Goal: Task Accomplishment & Management: Use online tool/utility

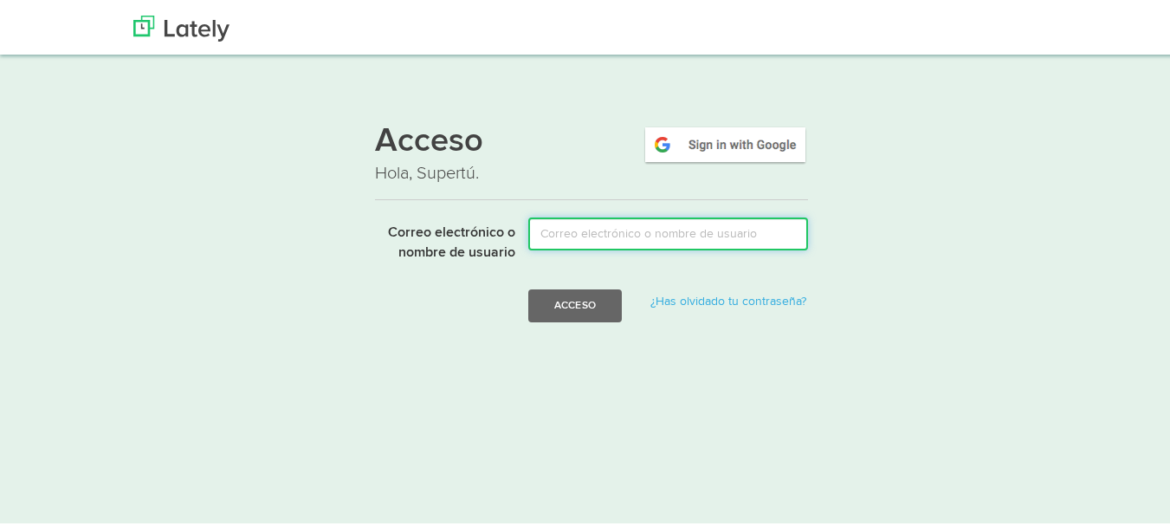
click at [607, 232] on input "Correo electrónico o nombre de usuario" at bounding box center [668, 231] width 280 height 33
type input "[EMAIL_ADDRESS][DOMAIN_NAME]"
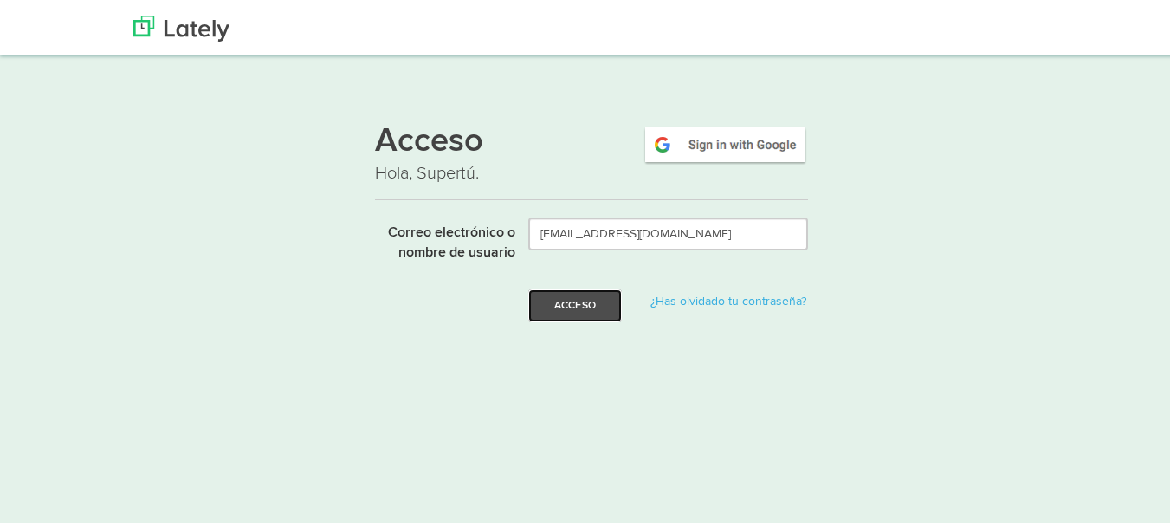
click at [573, 307] on font "Acceso" at bounding box center [575, 302] width 42 height 10
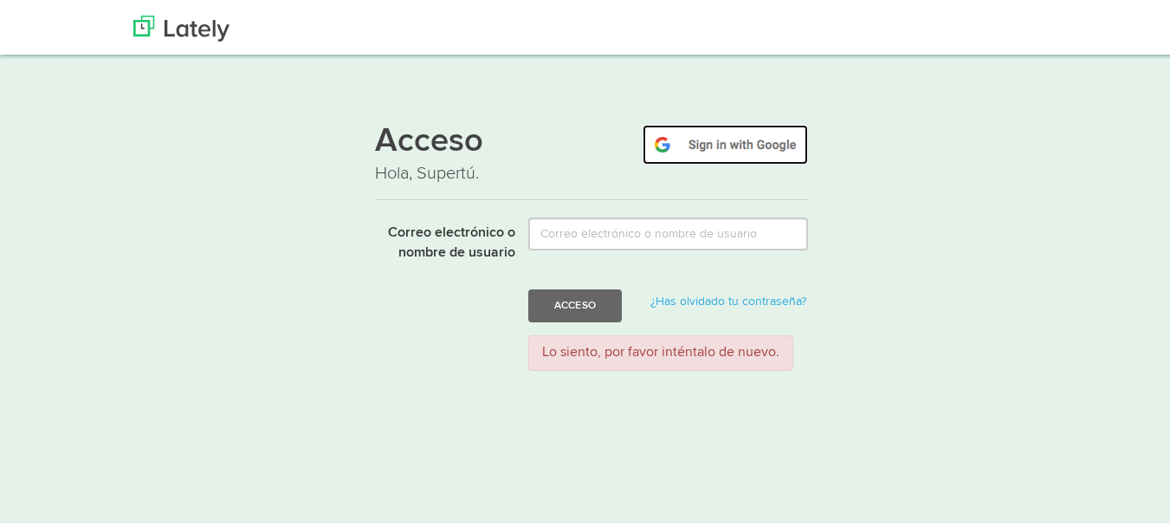
click at [729, 145] on img at bounding box center [725, 142] width 165 height 40
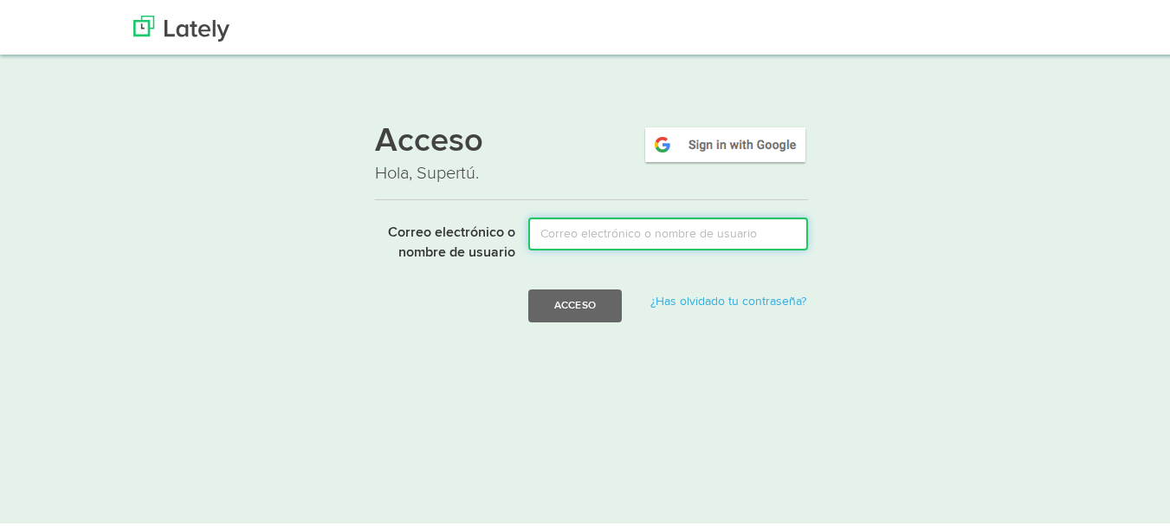
click at [557, 232] on input "Correo electrónico o nombre de usuario" at bounding box center [668, 231] width 280 height 33
type input "[EMAIL_ADDRESS][DOMAIN_NAME]"
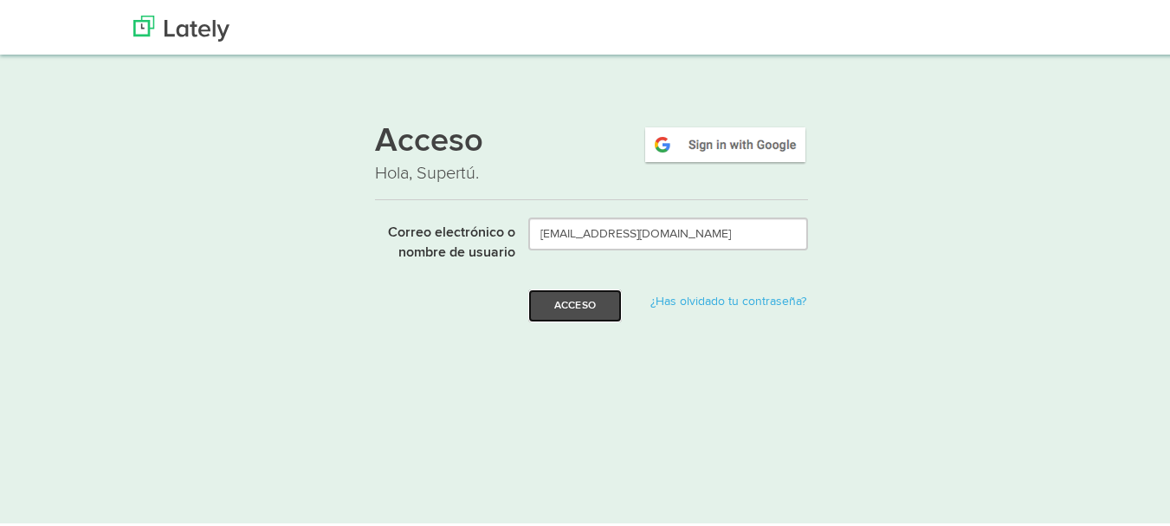
click at [560, 299] on font "Acceso" at bounding box center [575, 302] width 42 height 10
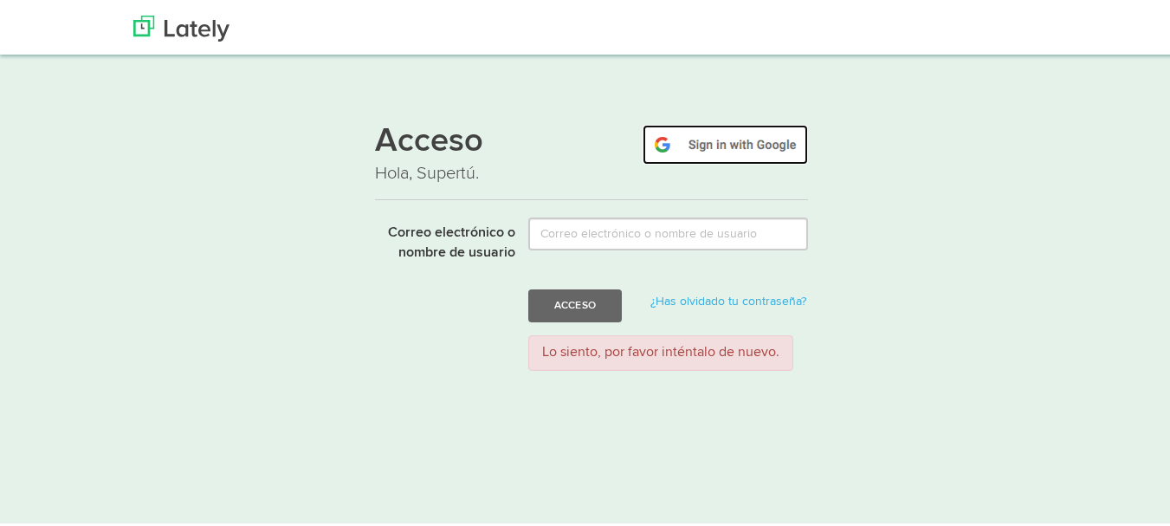
click at [731, 143] on img at bounding box center [725, 142] width 165 height 40
